Goal: Find specific page/section: Find specific page/section

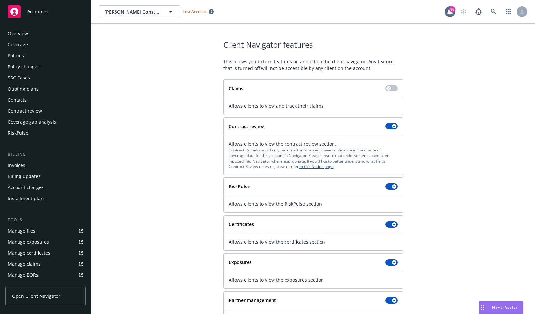
scroll to position [120, 0]
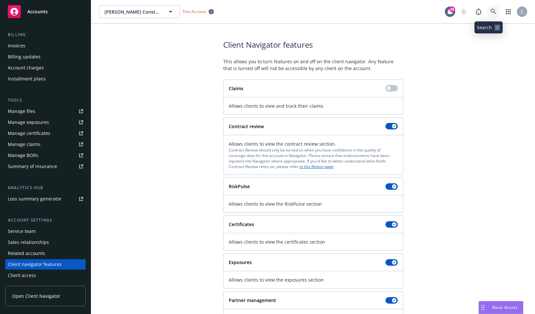
click at [490, 12] on icon at bounding box center [493, 12] width 6 height 6
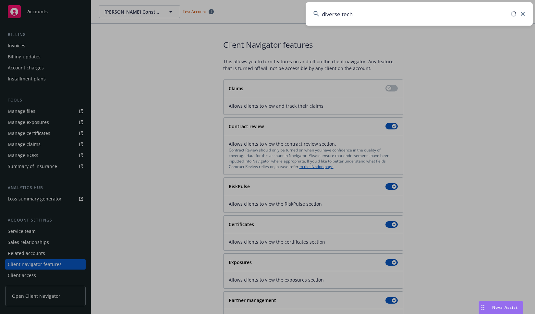
type input "diverse techn"
